Goal: Navigation & Orientation: Find specific page/section

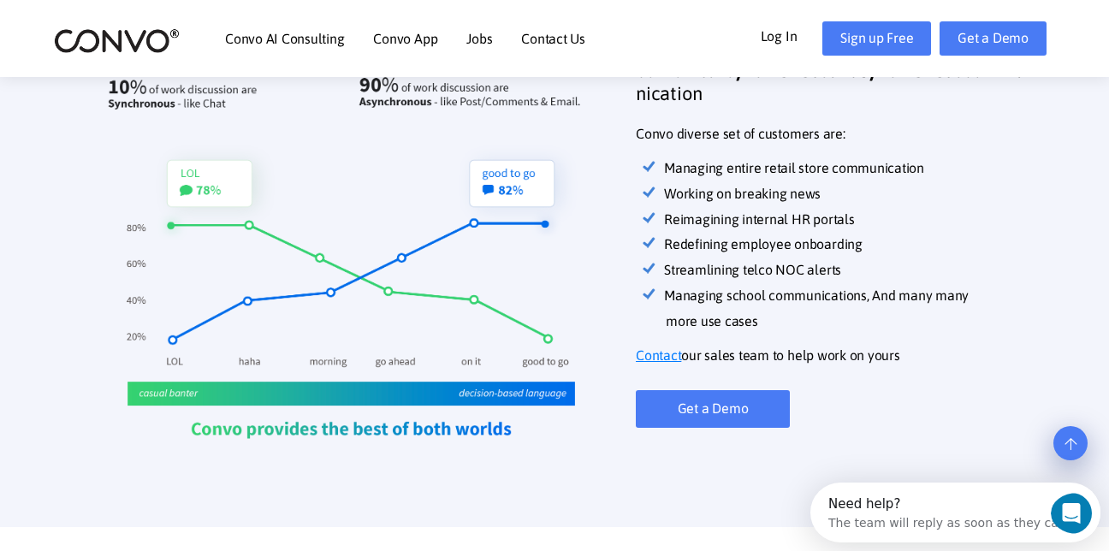
drag, startPoint x: 947, startPoint y: 74, endPoint x: 937, endPoint y: 74, distance: 10.3
click at [947, 74] on div "Convo AI Consulting Convo App Convo App Features Jobs Contact Us Log In Get a D…" at bounding box center [554, 39] width 1027 height 74
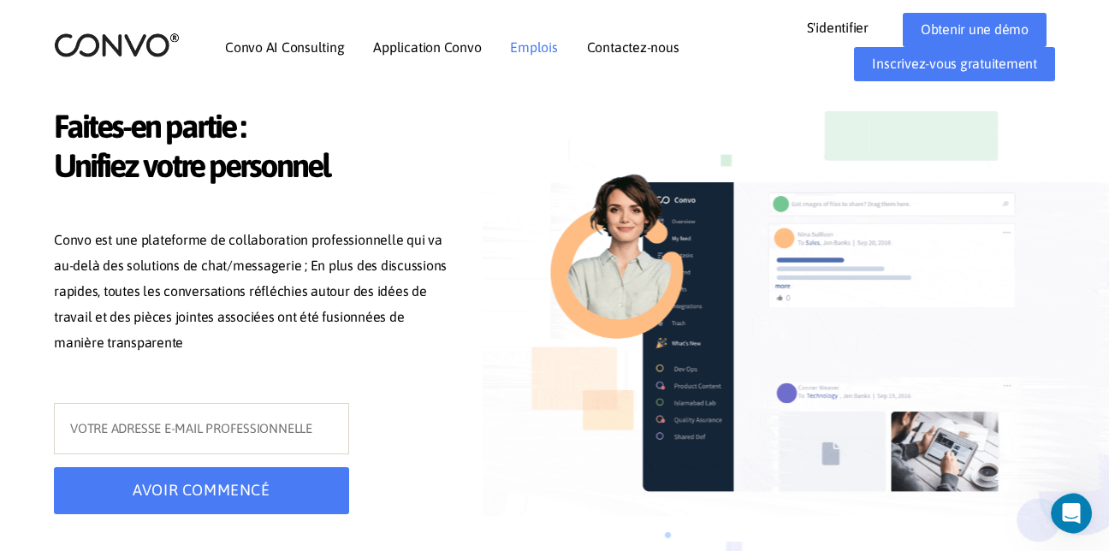
click at [529, 40] on link "Emplois" at bounding box center [533, 47] width 47 height 14
